Goal: Find specific page/section: Find specific page/section

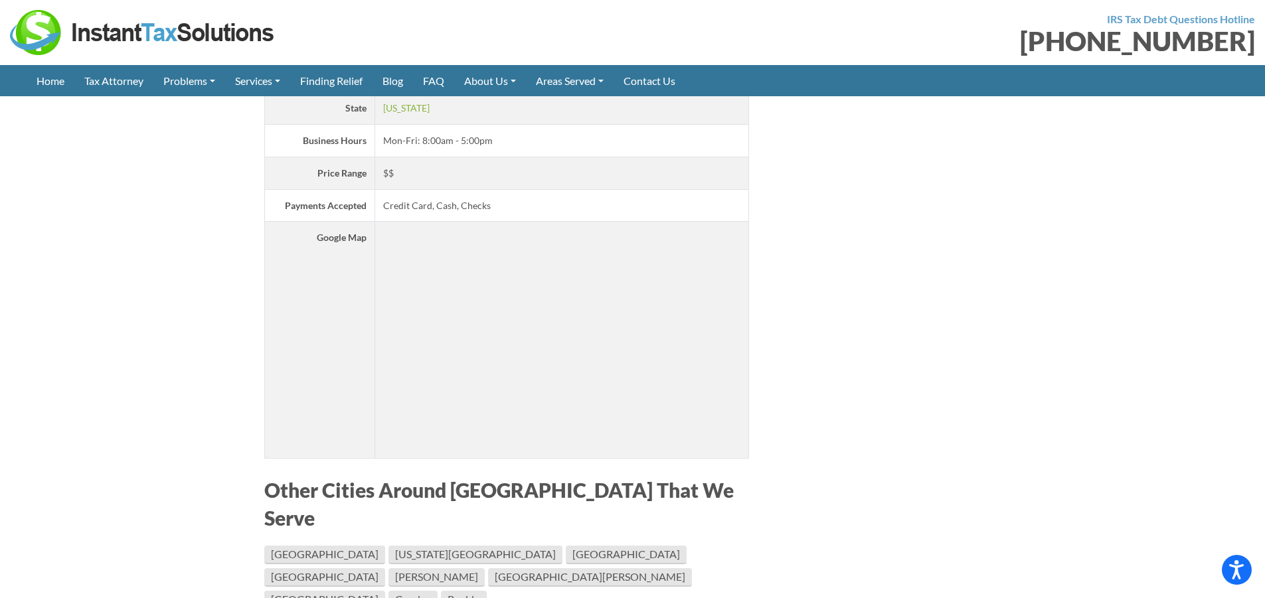
scroll to position [6307, 0]
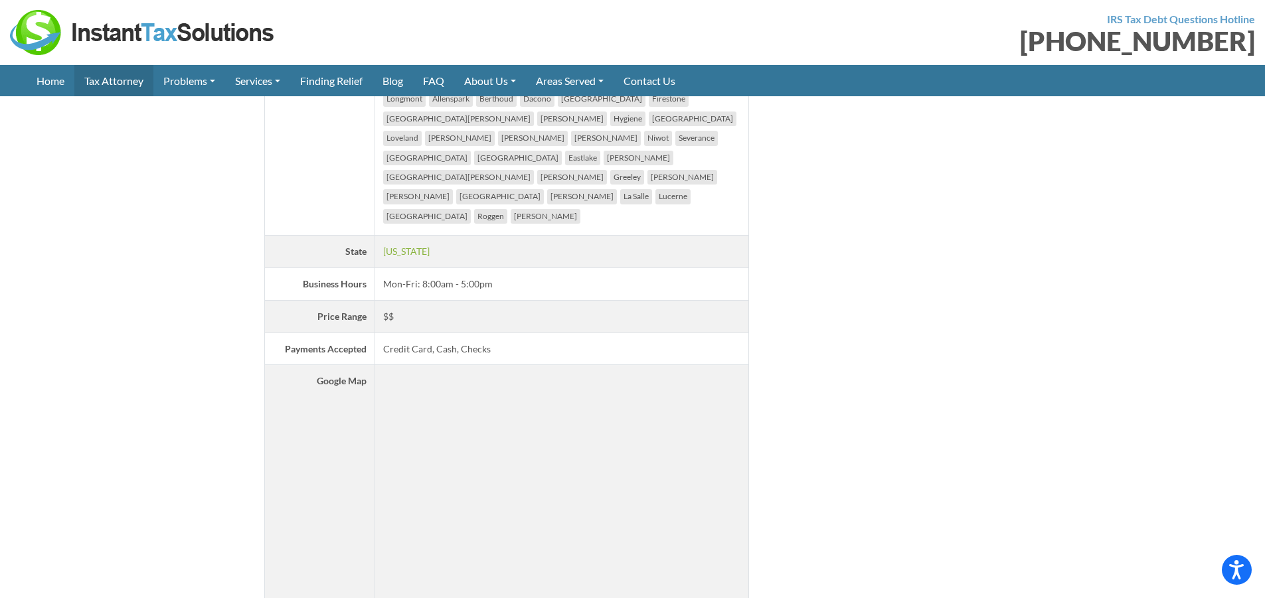
click at [103, 78] on link "Tax Attorney" at bounding box center [113, 80] width 79 height 31
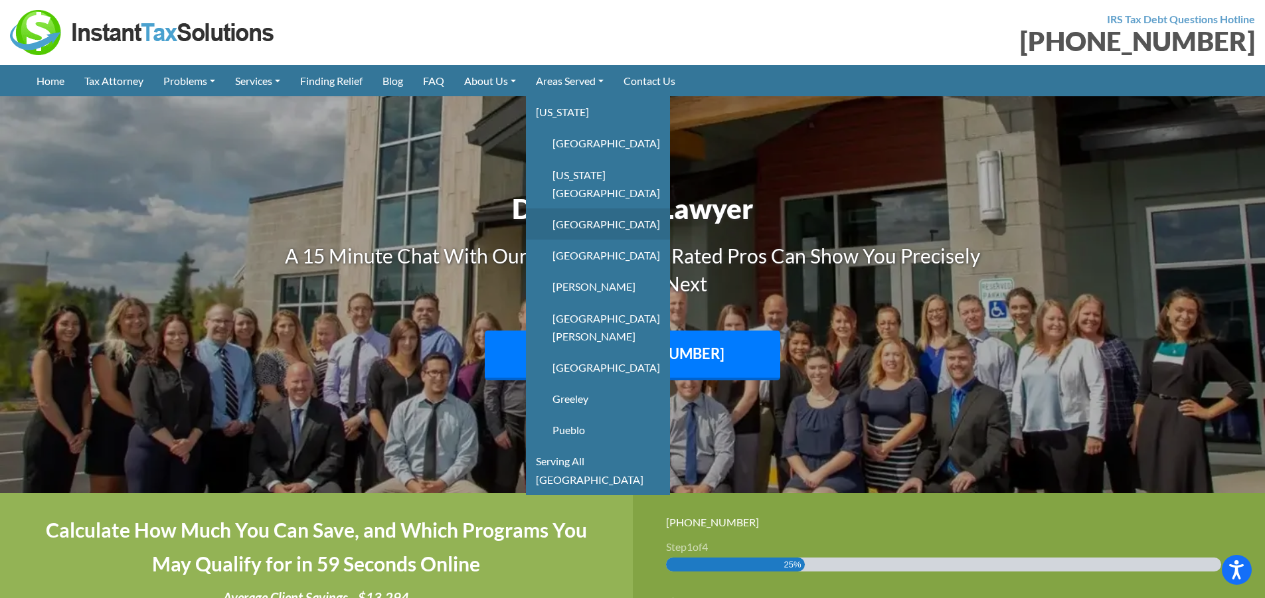
click at [582, 208] on link "[GEOGRAPHIC_DATA]" at bounding box center [598, 223] width 144 height 31
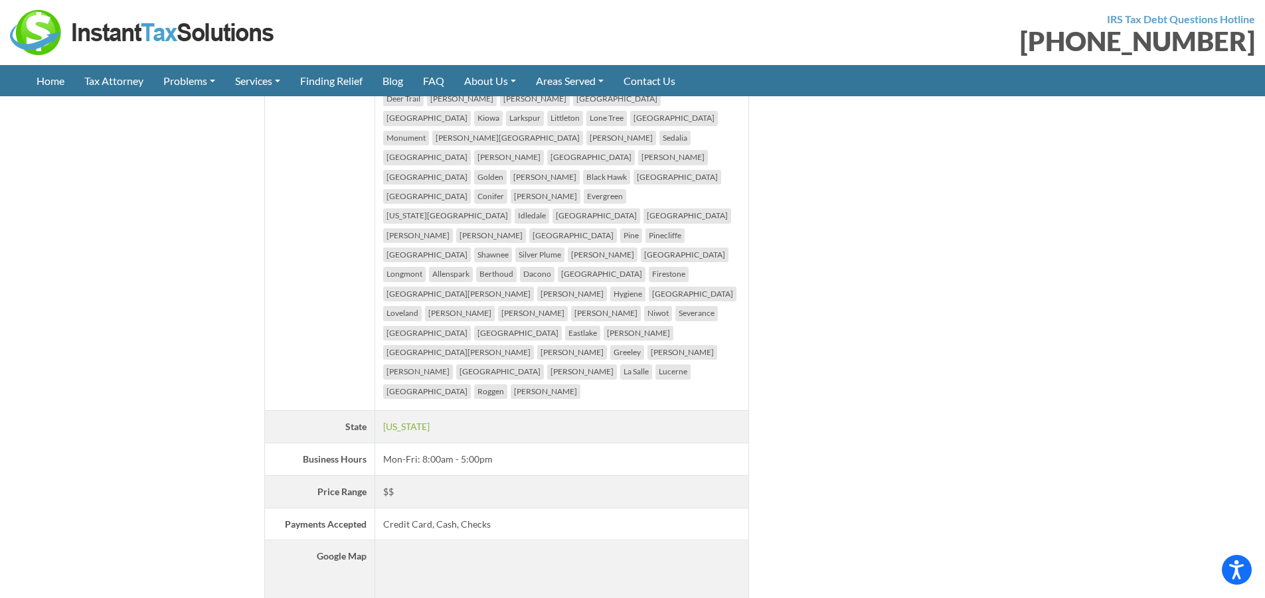
scroll to position [6108, 0]
